Goal: Task Accomplishment & Management: Use online tool/utility

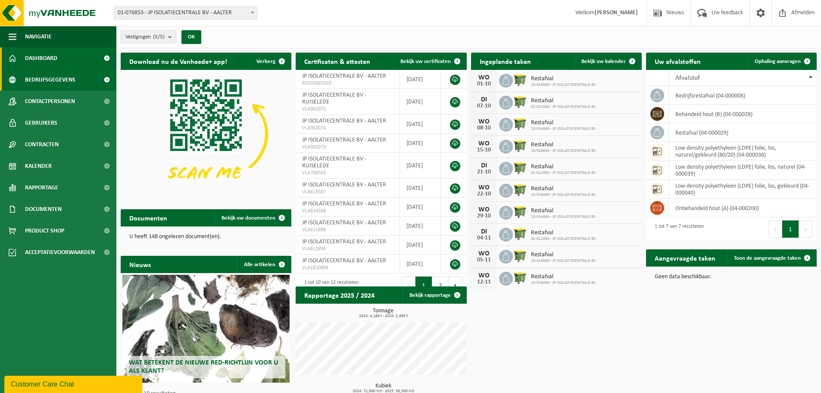
click at [78, 76] on link "Bedrijfsgegevens" at bounding box center [58, 80] width 116 height 22
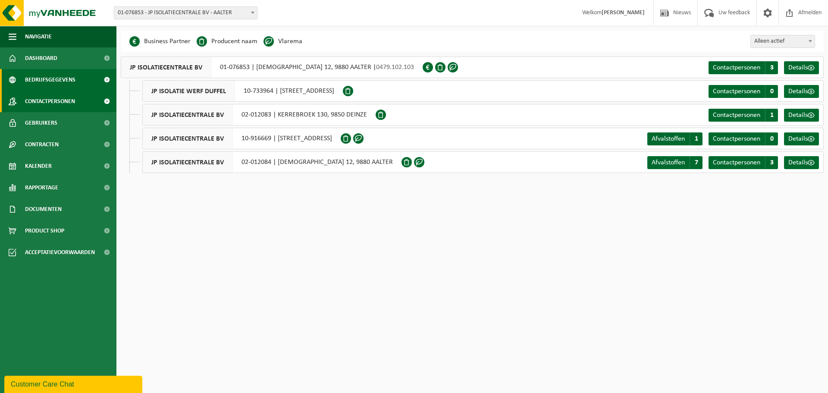
click at [84, 100] on link "Contactpersonen" at bounding box center [58, 102] width 116 height 22
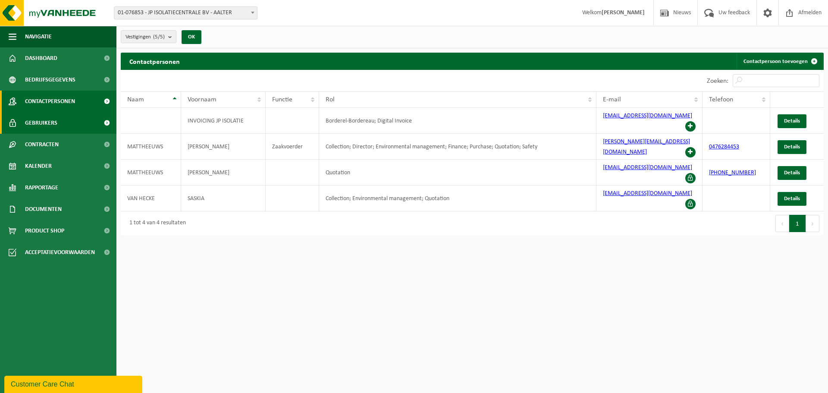
click at [70, 127] on link "Gebruikers" at bounding box center [58, 123] width 116 height 22
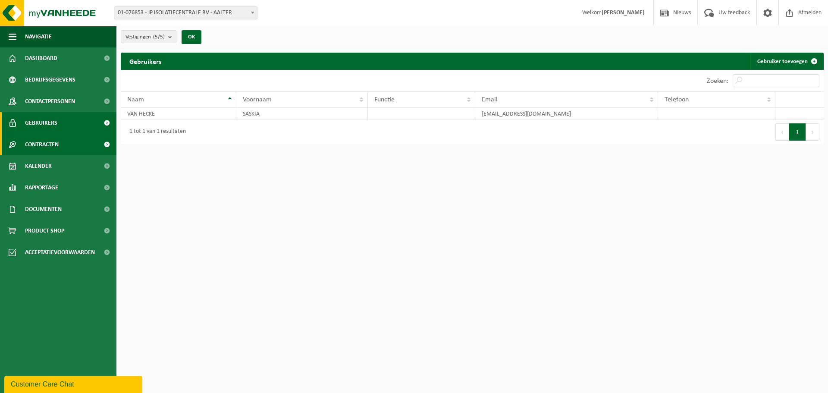
click at [60, 145] on link "Contracten" at bounding box center [58, 145] width 116 height 22
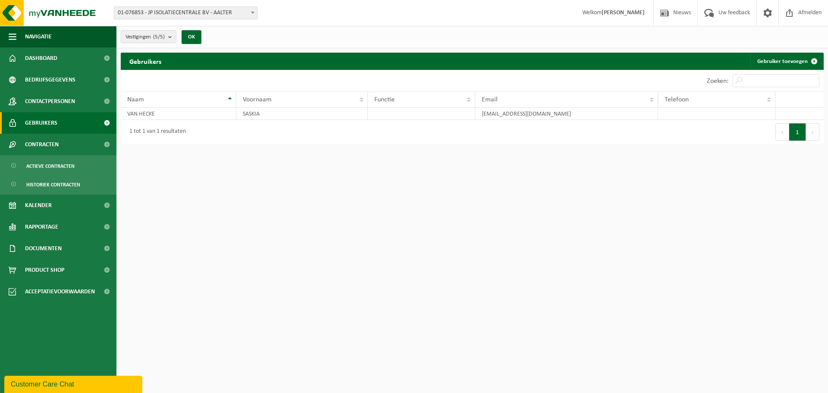
click at [48, 157] on ul "Actieve contracten Historiek contracten" at bounding box center [58, 174] width 116 height 39
click at [49, 162] on span "Actieve contracten" at bounding box center [50, 166] width 48 height 16
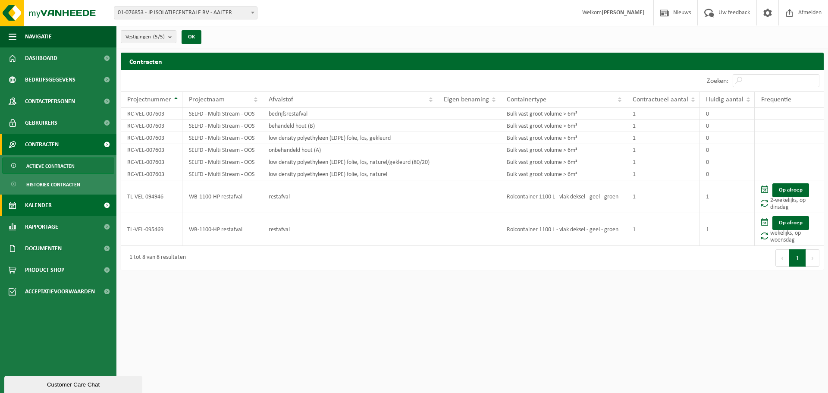
click at [65, 203] on link "Kalender" at bounding box center [58, 205] width 116 height 22
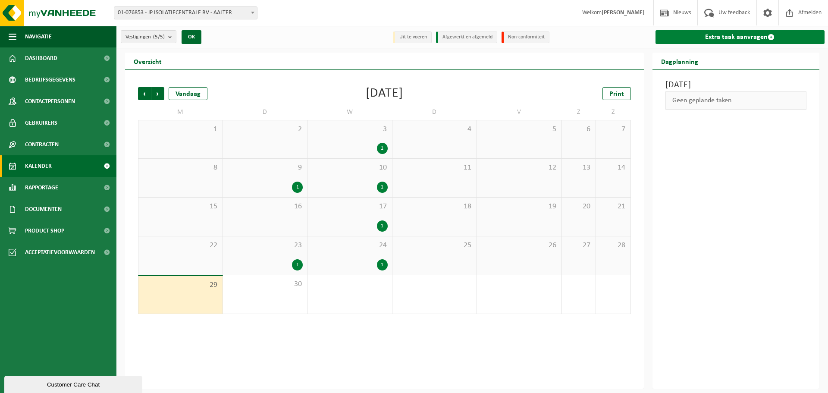
click at [727, 39] on link "Extra taak aanvragen" at bounding box center [739, 37] width 169 height 14
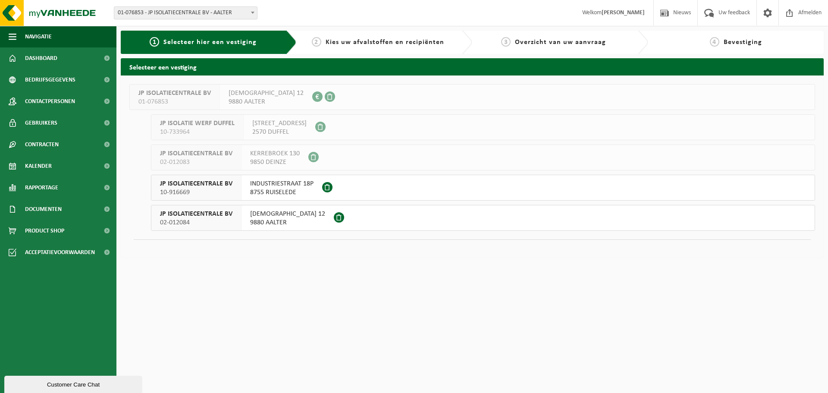
click at [207, 216] on span "JP ISOLATIECENTRALE BV" at bounding box center [196, 214] width 72 height 9
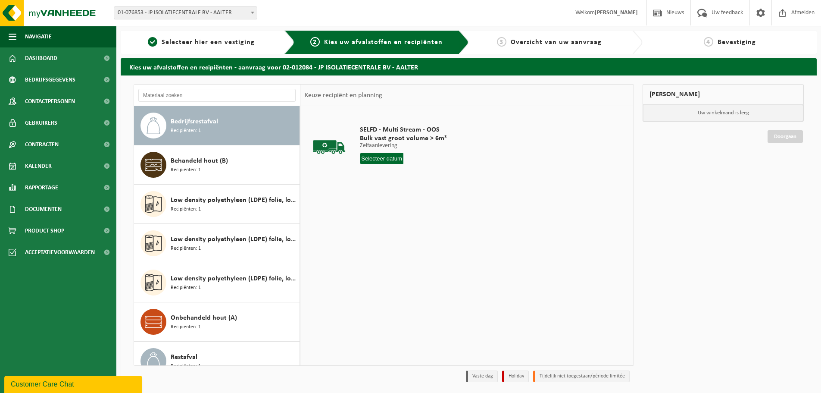
scroll to position [15, 0]
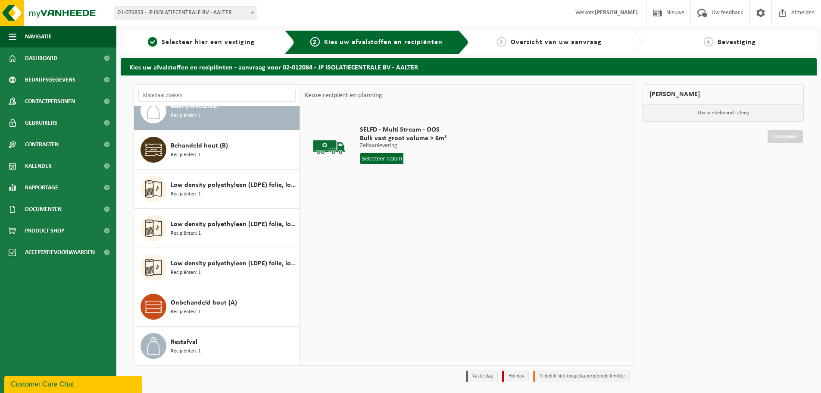
click at [175, 117] on span "Recipiënten: 1" at bounding box center [186, 116] width 30 height 8
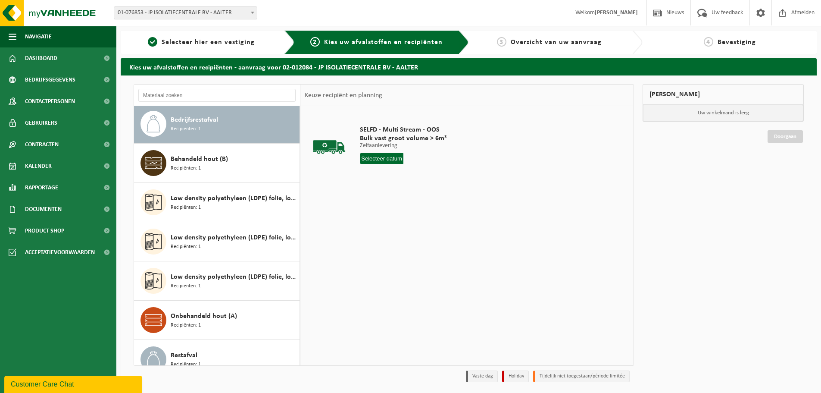
scroll to position [0, 0]
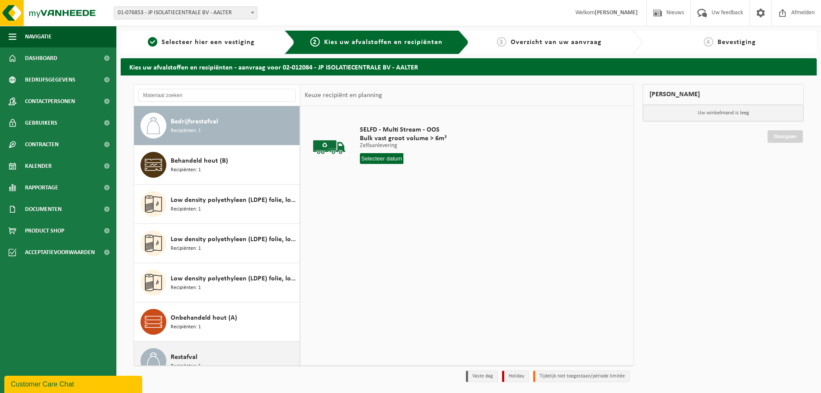
click at [226, 351] on div "Restafval Recipiënten: 1" at bounding box center [234, 361] width 127 height 26
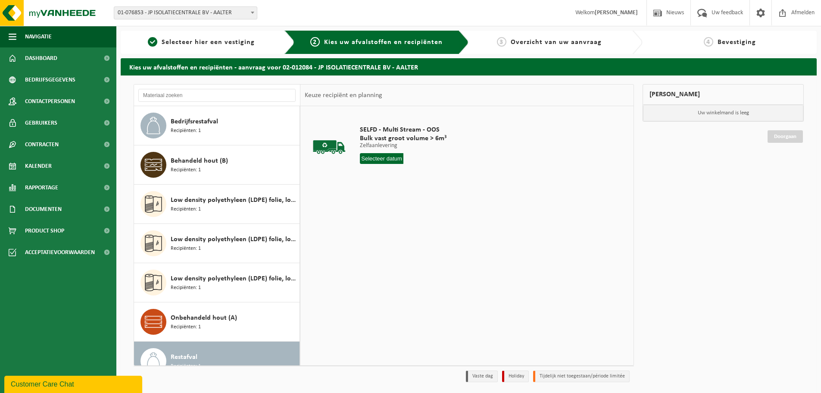
scroll to position [15, 0]
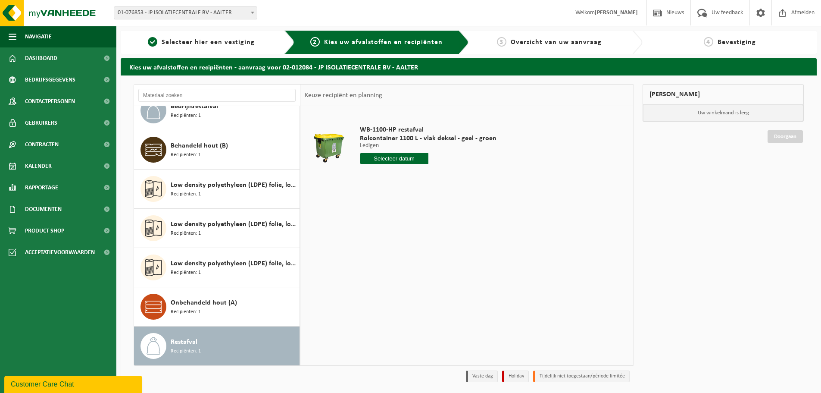
click at [390, 155] on input "text" at bounding box center [394, 158] width 69 height 11
click at [381, 263] on div "30" at bounding box center [383, 263] width 15 height 14
type input "Van [DATE]"
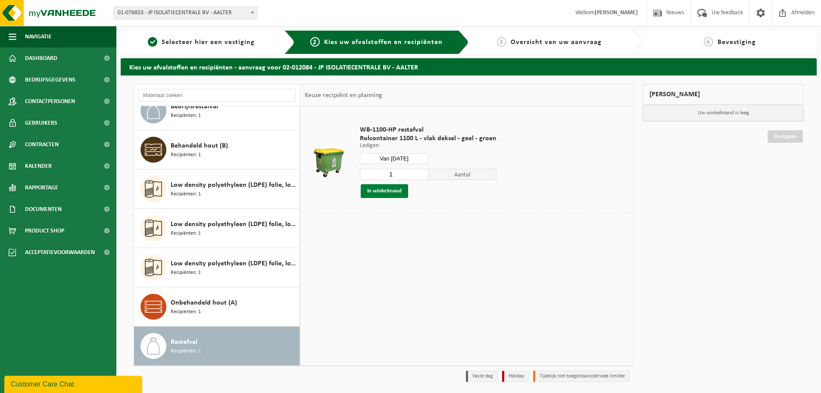
click at [394, 189] on button "In winkelmand" at bounding box center [384, 191] width 47 height 14
